Goal: Information Seeking & Learning: Learn about a topic

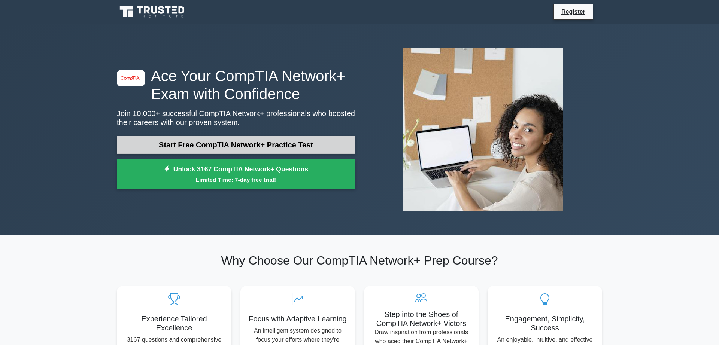
click at [238, 142] on link "Start Free CompTIA Network+ Practice Test" at bounding box center [236, 145] width 238 height 18
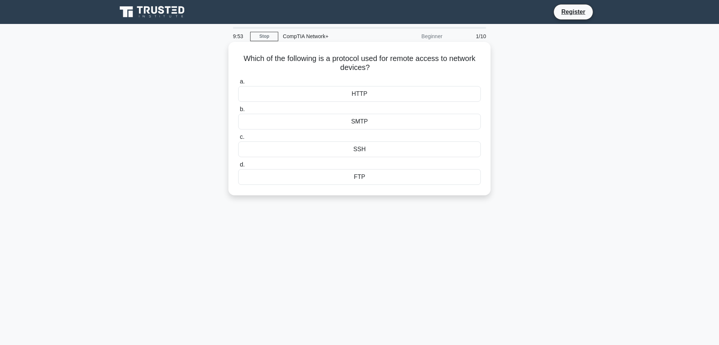
click at [312, 149] on div "SSH" at bounding box center [359, 150] width 243 height 16
click at [238, 140] on input "c. SSH" at bounding box center [238, 137] width 0 height 5
click at [330, 179] on div "Packet filtering" at bounding box center [359, 177] width 243 height 16
click at [238, 167] on input "d. Packet filtering" at bounding box center [238, 165] width 0 height 5
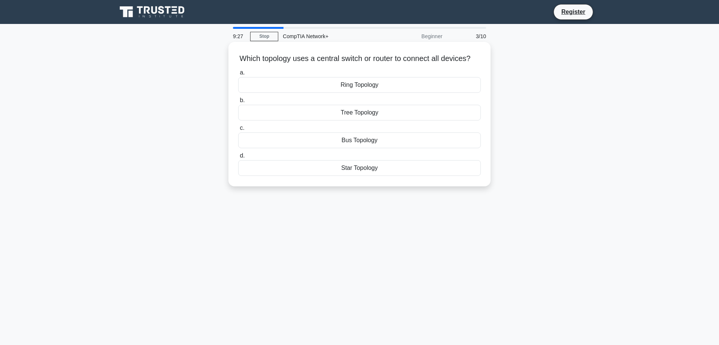
click at [350, 176] on div "Star Topology" at bounding box center [359, 168] width 243 height 16
click at [238, 159] on input "d. Star Topology" at bounding box center [238, 156] width 0 height 5
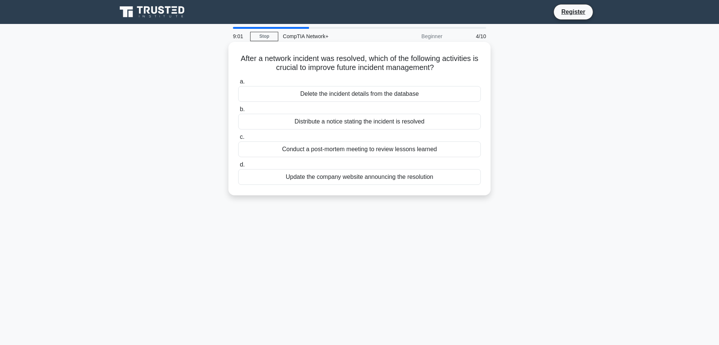
click at [345, 151] on div "Conduct a post-mortem meeting to review lessons learned" at bounding box center [359, 150] width 243 height 16
click at [238, 140] on input "c. Conduct a post-mortem meeting to review lessons learned" at bounding box center [238, 137] width 0 height 5
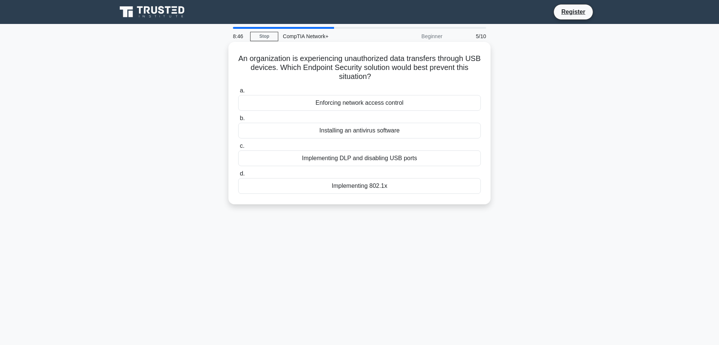
click at [444, 159] on div "Implementing DLP and disabling USB ports" at bounding box center [359, 159] width 243 height 16
click at [238, 149] on input "c. Implementing DLP and disabling USB ports" at bounding box center [238, 146] width 0 height 5
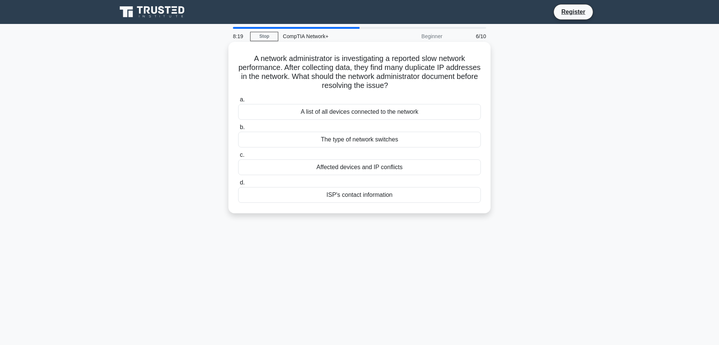
click at [432, 166] on div "Affected devices and IP conflicts" at bounding box center [359, 168] width 243 height 16
click at [238, 158] on input "c. Affected devices and IP conflicts" at bounding box center [238, 155] width 0 height 5
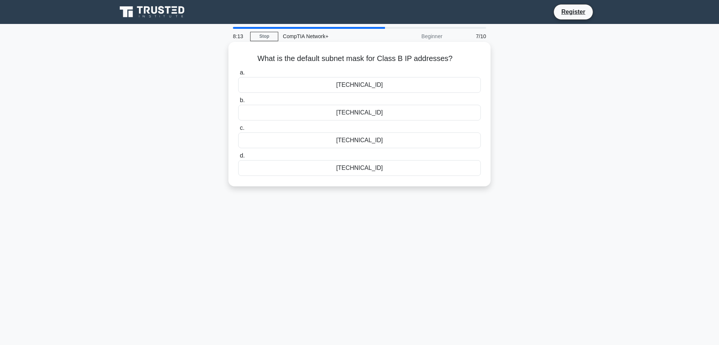
click at [403, 81] on div "255.255.0.0" at bounding box center [359, 85] width 243 height 16
click at [238, 75] on input "a. 255.255.0.0" at bounding box center [238, 72] width 0 height 5
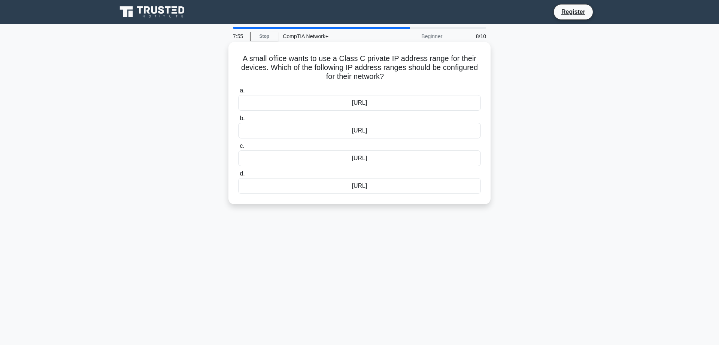
click at [367, 157] on div "172.16.0.0/12" at bounding box center [359, 159] width 243 height 16
click at [238, 149] on input "c. 172.16.0.0/12" at bounding box center [238, 146] width 0 height 5
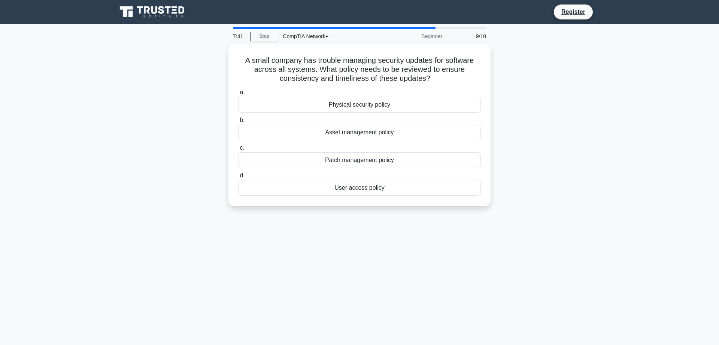
click at [367, 157] on div "Patch management policy" at bounding box center [359, 161] width 243 height 16
click at [238, 151] on input "c. Patch management policy" at bounding box center [238, 148] width 0 height 5
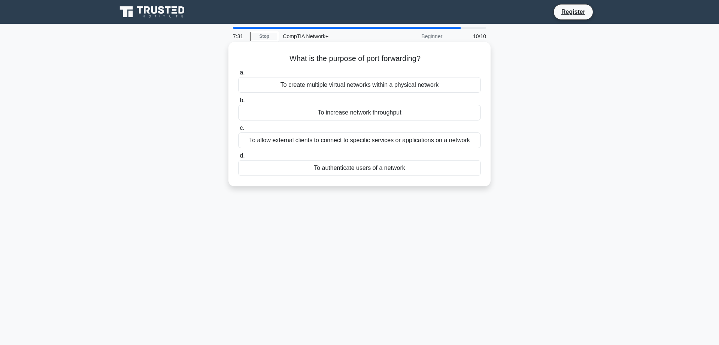
click at [372, 142] on div "To allow external clients to connect to specific services or applications on a …" at bounding box center [359, 141] width 243 height 16
click at [238, 131] on input "c. To allow external clients to connect to specific services or applications on…" at bounding box center [238, 128] width 0 height 5
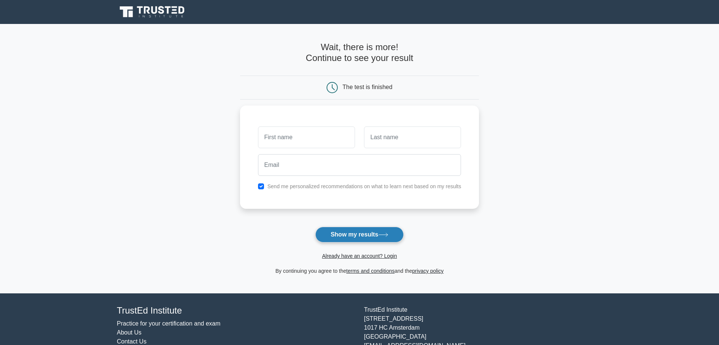
click at [371, 235] on button "Show my results" at bounding box center [360, 235] width 88 height 16
type input "f"
type input "[PERSON_NAME]"
type input "jamoson"
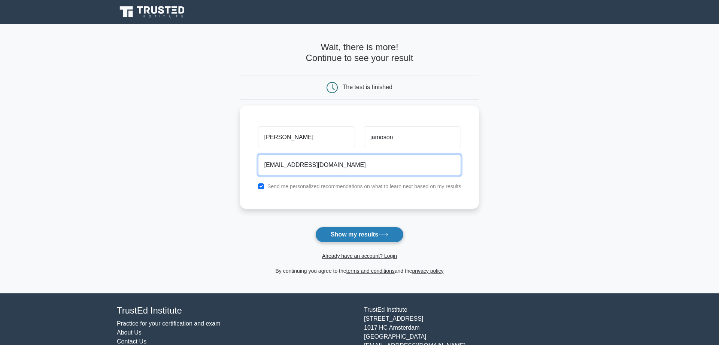
type input "[EMAIL_ADDRESS][DOMAIN_NAME]"
click at [316, 227] on button "Show my results" at bounding box center [360, 235] width 88 height 16
